Goal: Use online tool/utility: Use online tool/utility

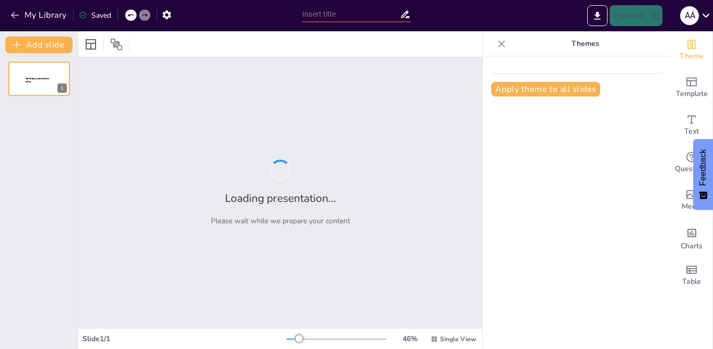
type input "Mastering the Past Continuous: Affirmative and Negative Forms Quiz"
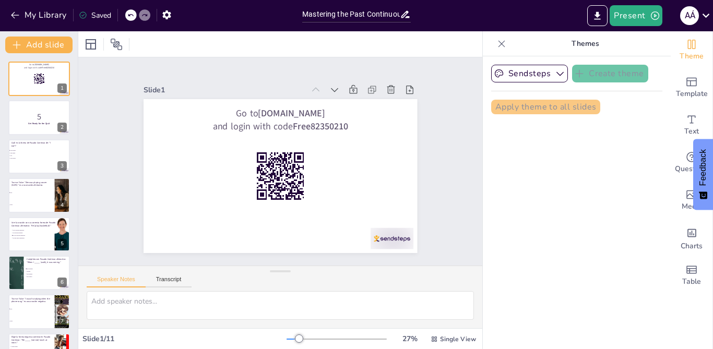
checkbox input "true"
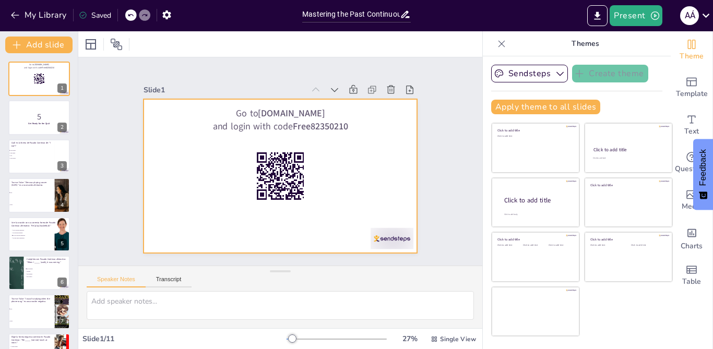
checkbox input "true"
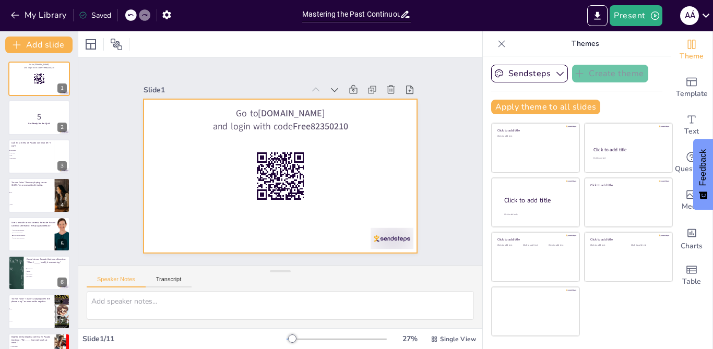
checkbox input "true"
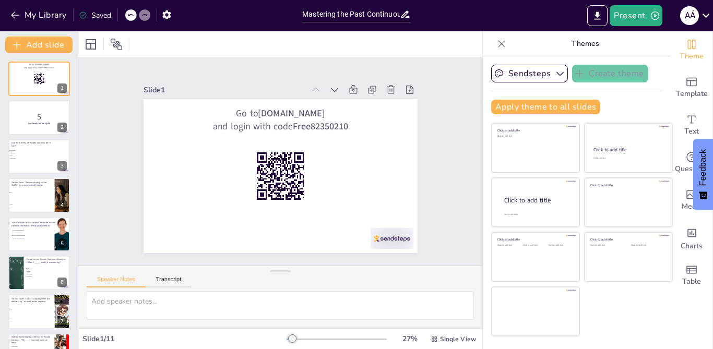
checkbox input "true"
